Goal: Task Accomplishment & Management: Manage account settings

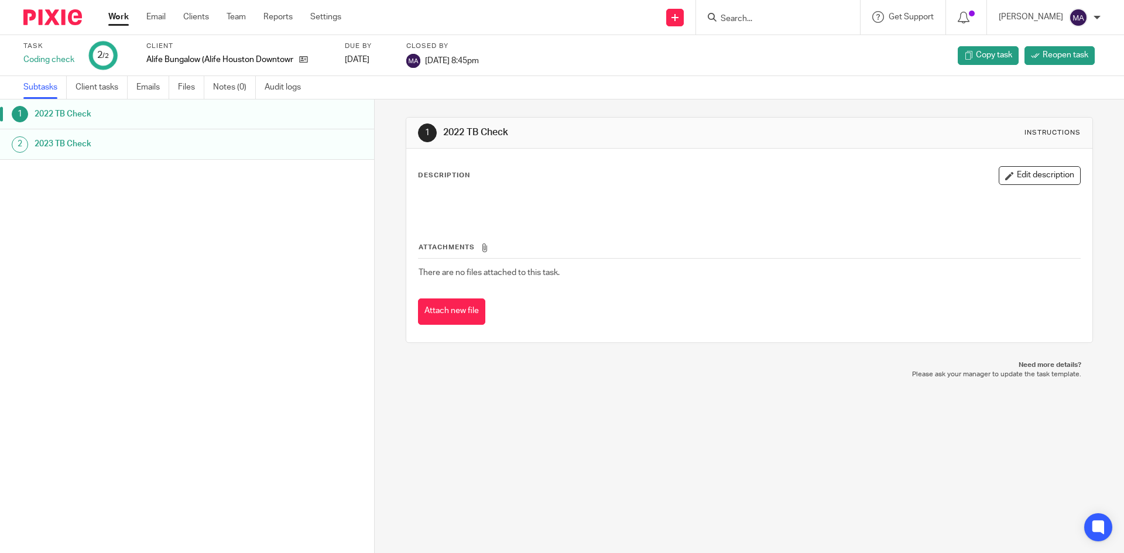
click at [122, 15] on link "Work" at bounding box center [118, 17] width 20 height 12
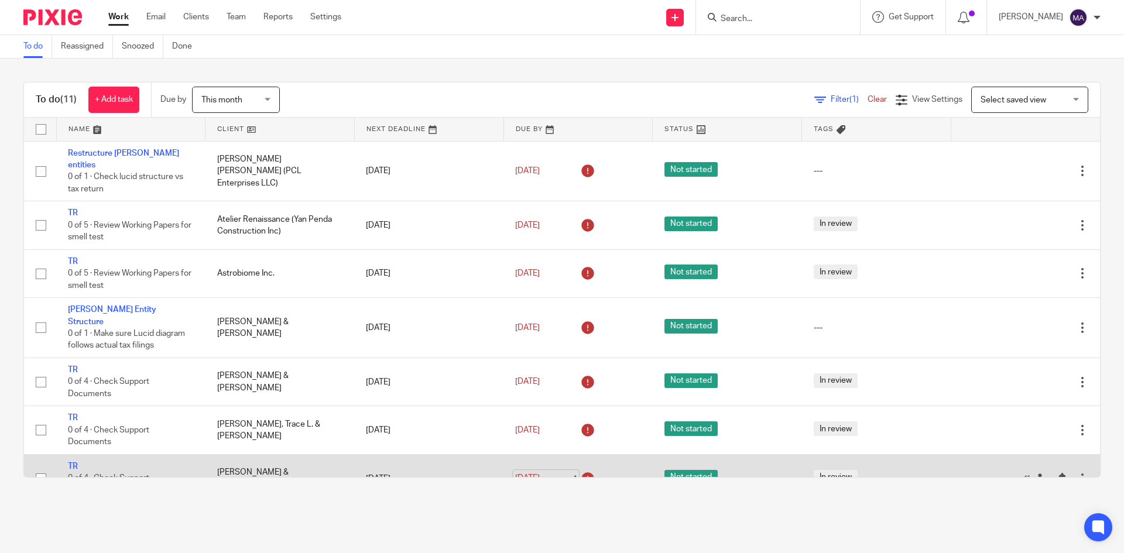
click at [560, 472] on link "Sep 13, 2025" at bounding box center [541, 478] width 53 height 12
click at [77, 462] on link "TR" at bounding box center [73, 466] width 10 height 8
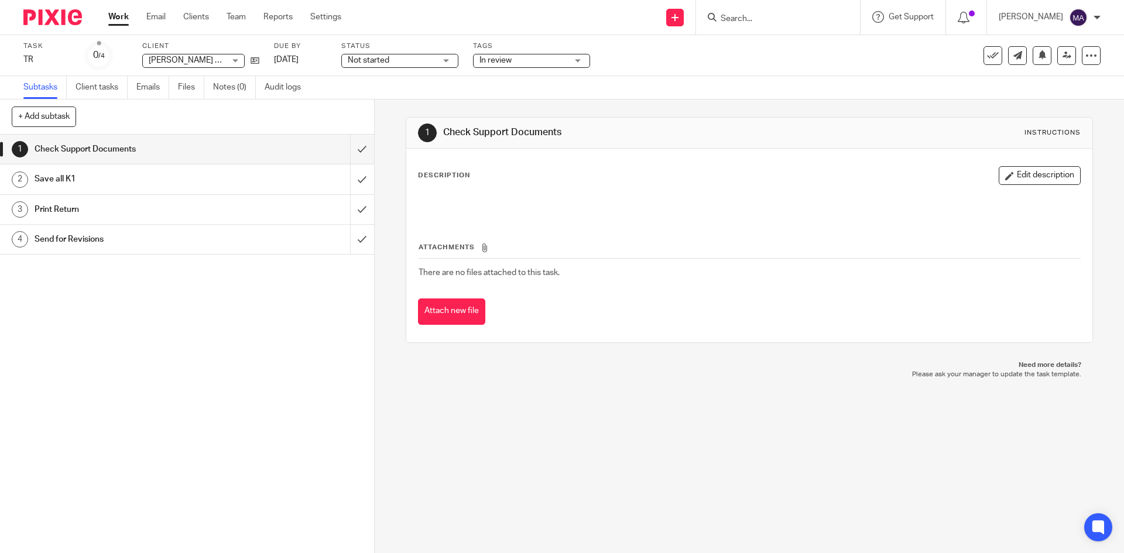
click at [409, 57] on span "Not started" at bounding box center [392, 60] width 88 height 12
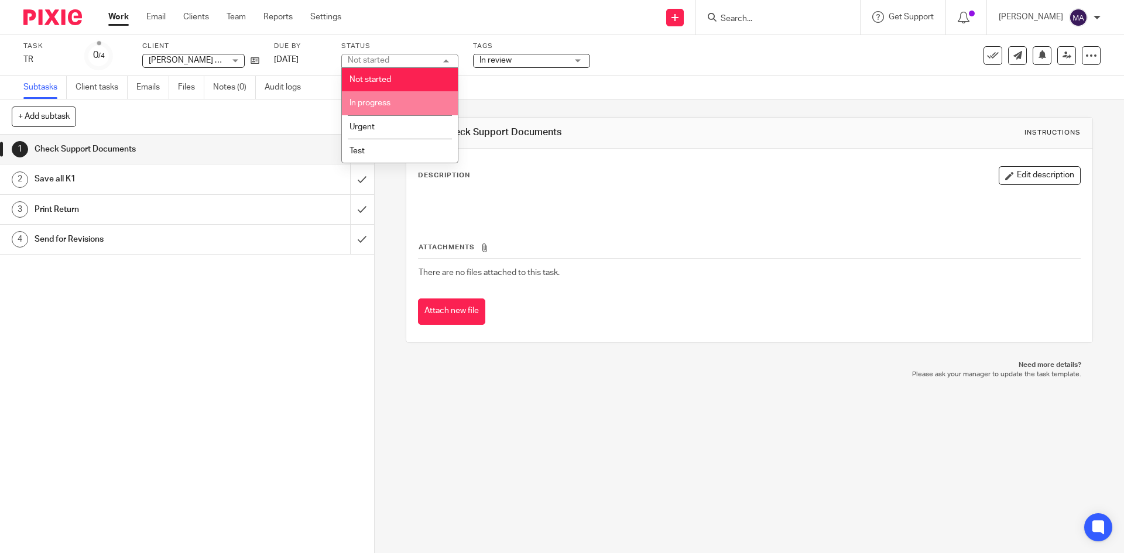
click at [403, 102] on li "In progress" at bounding box center [400, 103] width 116 height 24
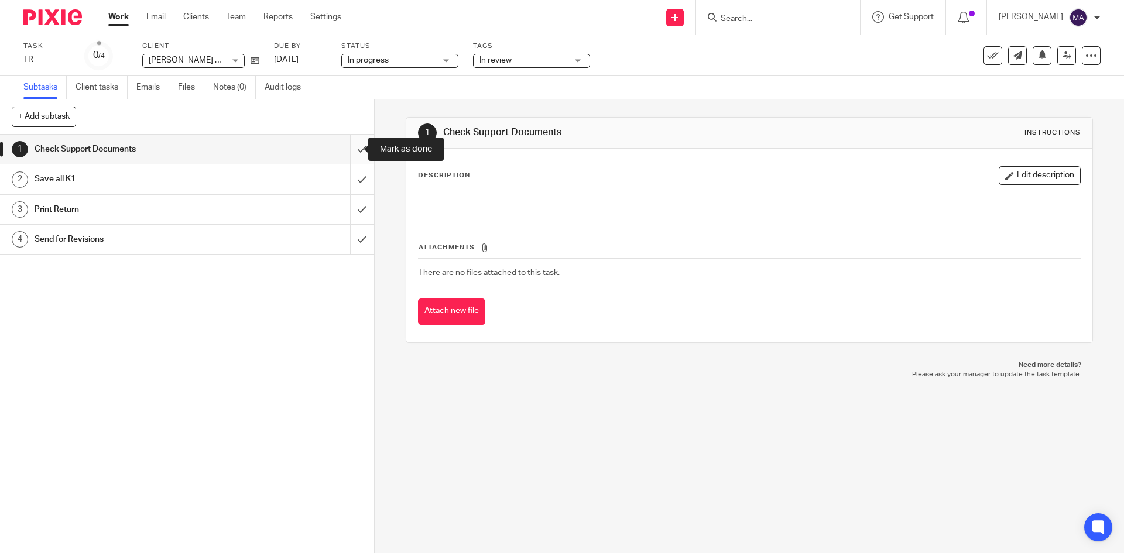
click at [349, 148] on input "submit" at bounding box center [187, 149] width 374 height 29
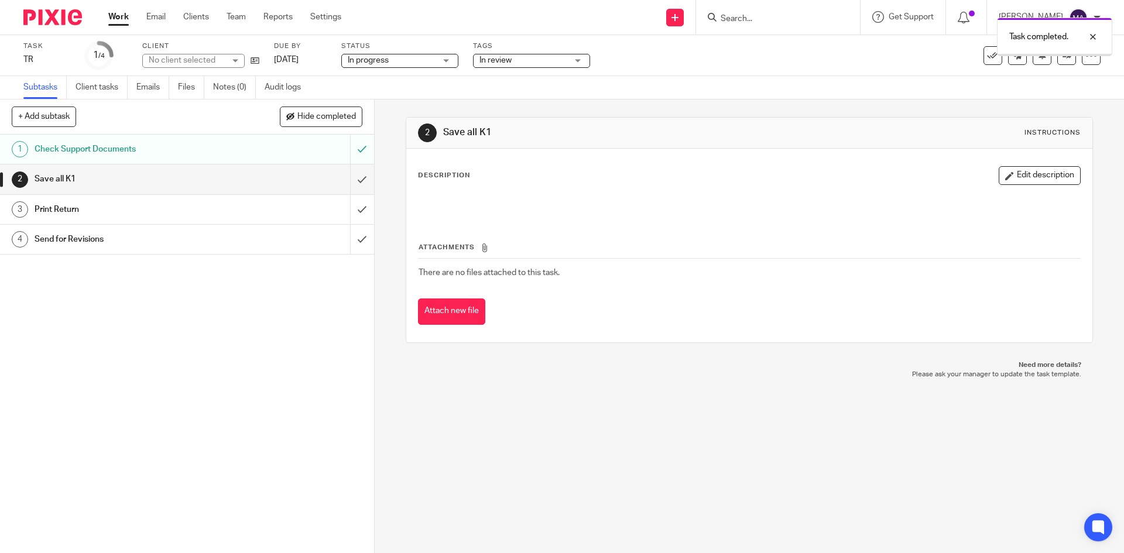
click at [118, 18] on link "Work" at bounding box center [118, 17] width 20 height 12
